Goal: Information Seeking & Learning: Learn about a topic

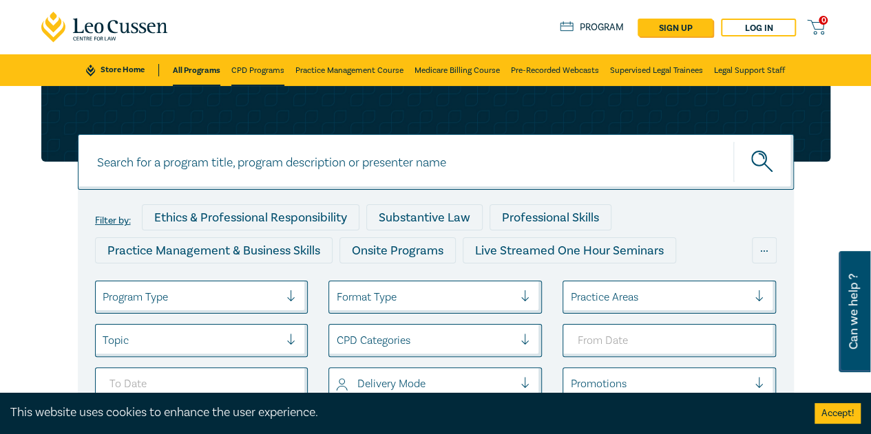
click at [266, 71] on link "CPD Programs" at bounding box center [257, 70] width 53 height 32
